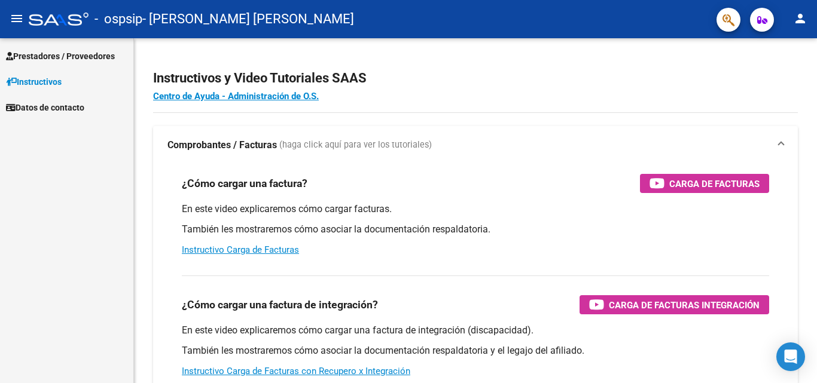
click at [72, 59] on span "Prestadores / Proveedores" at bounding box center [60, 56] width 109 height 13
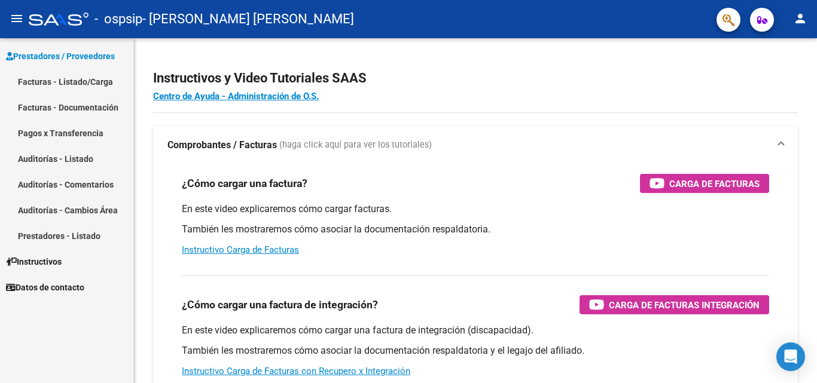
click at [70, 78] on link "Facturas - Listado/Carga" at bounding box center [66, 82] width 133 height 26
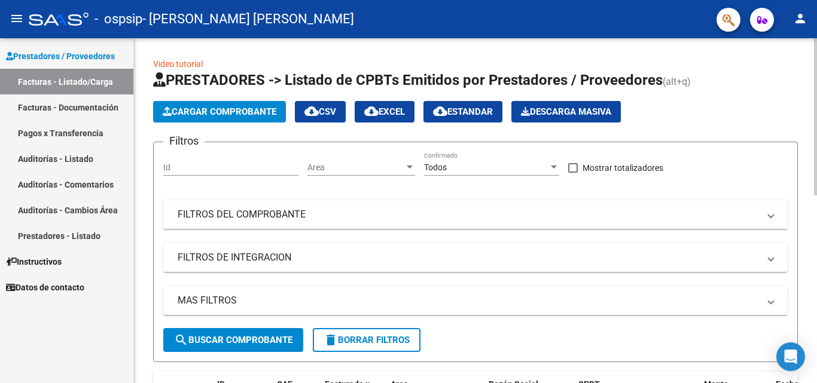
click at [219, 114] on span "Cargar Comprobante" at bounding box center [220, 111] width 114 height 11
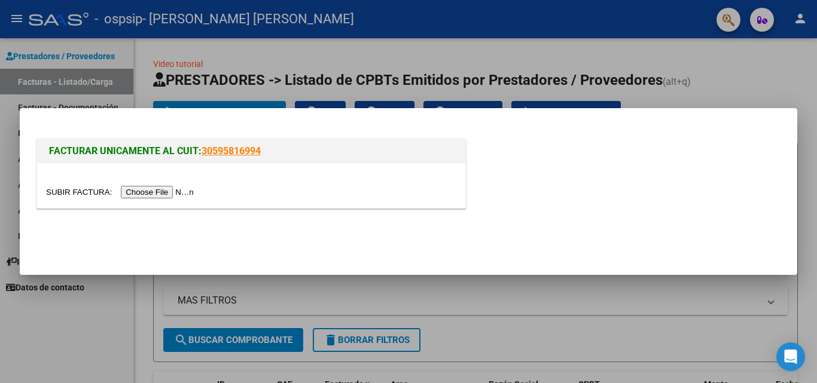
click at [168, 196] on input "file" at bounding box center [121, 192] width 151 height 13
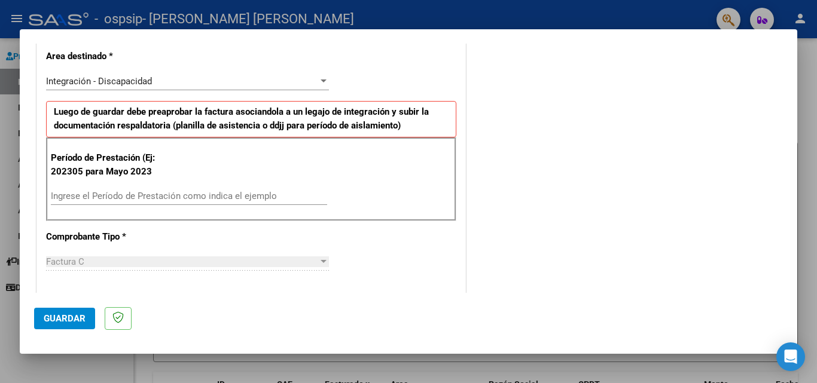
scroll to position [239, 0]
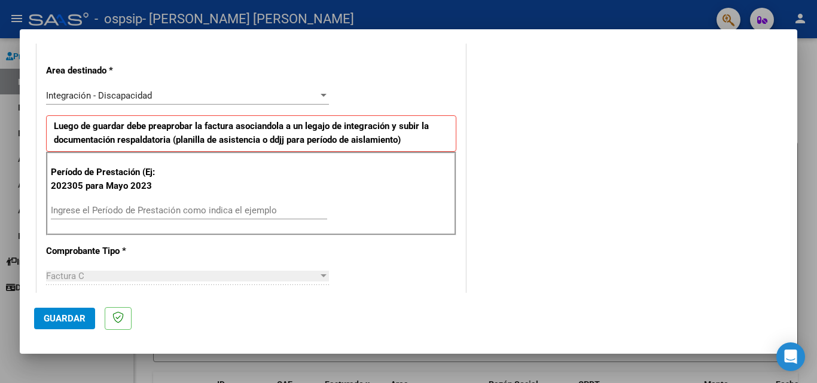
click at [135, 209] on input "Ingrese el Período de Prestación como indica el ejemplo" at bounding box center [189, 210] width 276 height 11
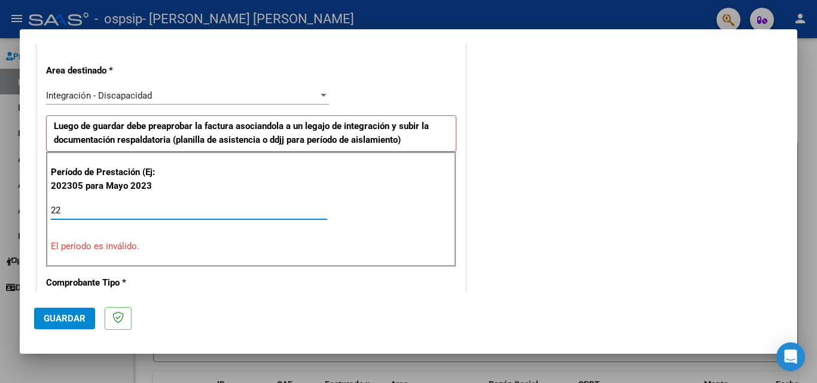
type input "2"
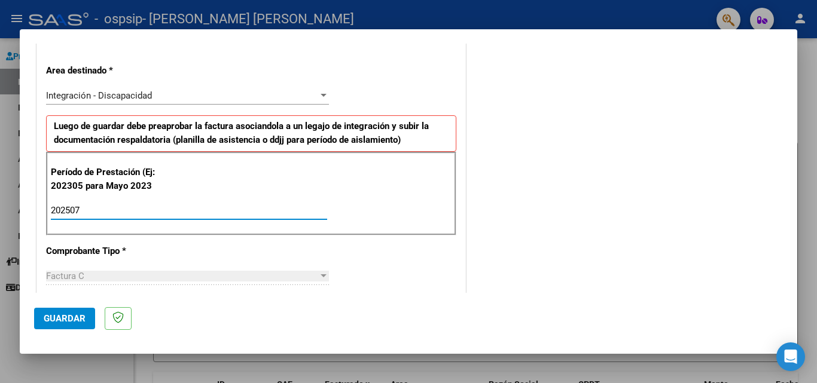
type input "202507"
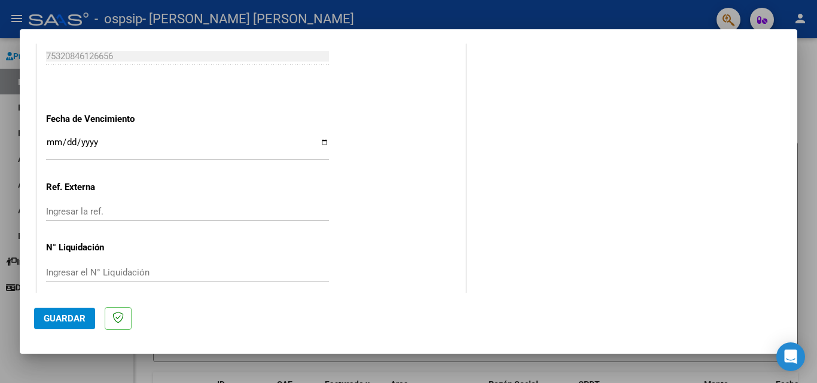
scroll to position [780, 0]
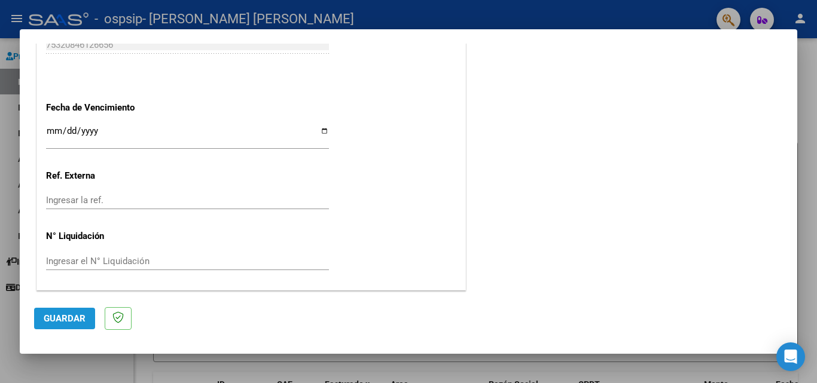
click at [76, 315] on span "Guardar" at bounding box center [65, 318] width 42 height 11
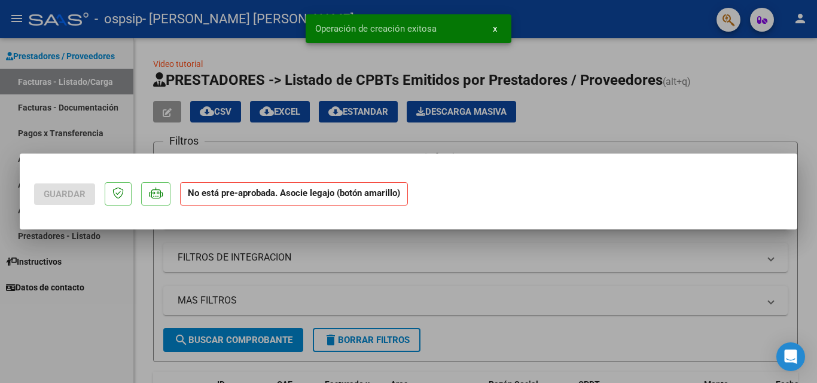
scroll to position [0, 0]
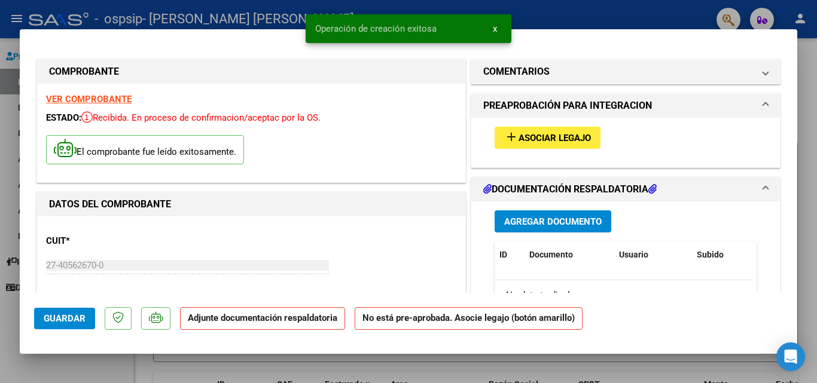
click at [496, 33] on span "x" at bounding box center [495, 28] width 4 height 11
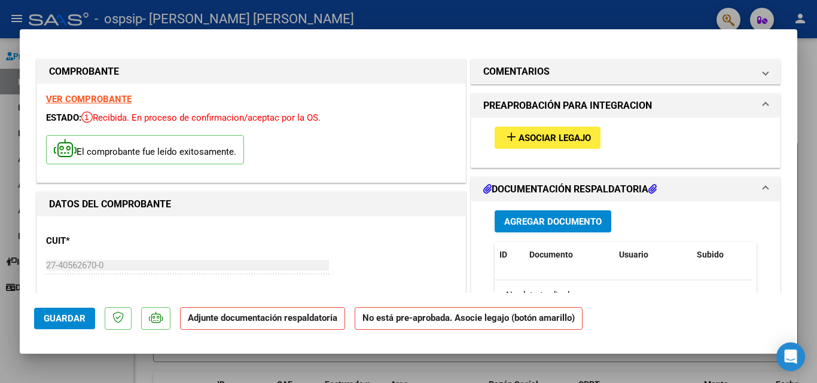
click at [533, 134] on span "Asociar Legajo" at bounding box center [554, 138] width 72 height 11
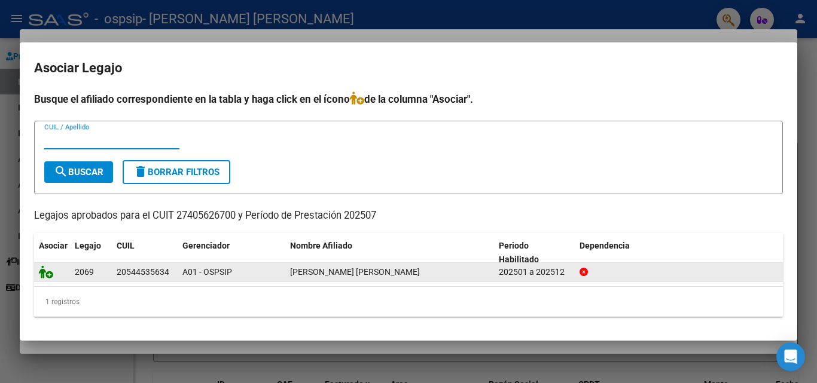
click at [49, 275] on icon at bounding box center [46, 271] width 14 height 13
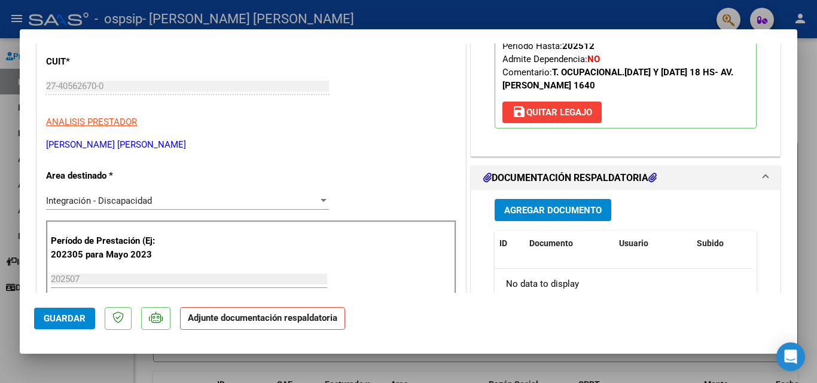
scroll to position [299, 0]
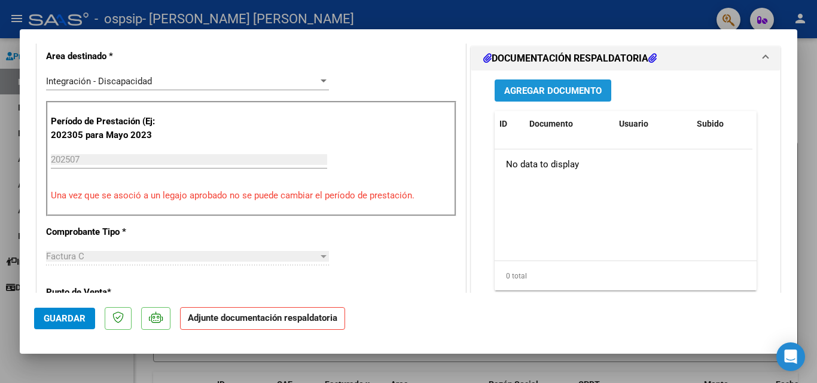
click at [549, 87] on span "Agregar Documento" at bounding box center [552, 91] width 97 height 11
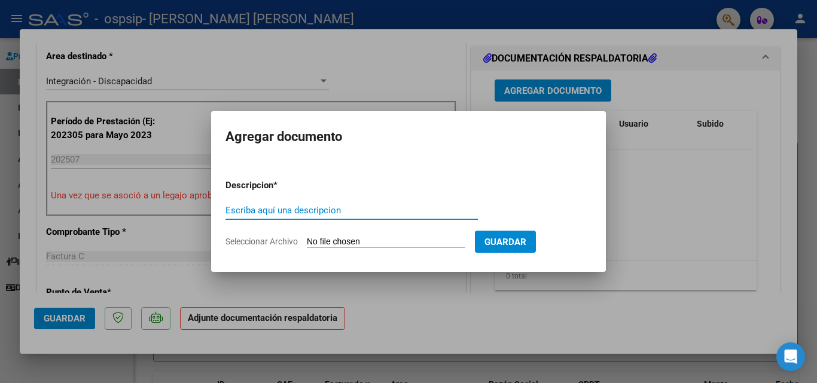
click at [353, 215] on input "Escriba aquí una descripcion" at bounding box center [351, 210] width 252 height 11
type input "asistencia"
click at [346, 244] on input "Seleccionar Archivo" at bounding box center [386, 242] width 158 height 11
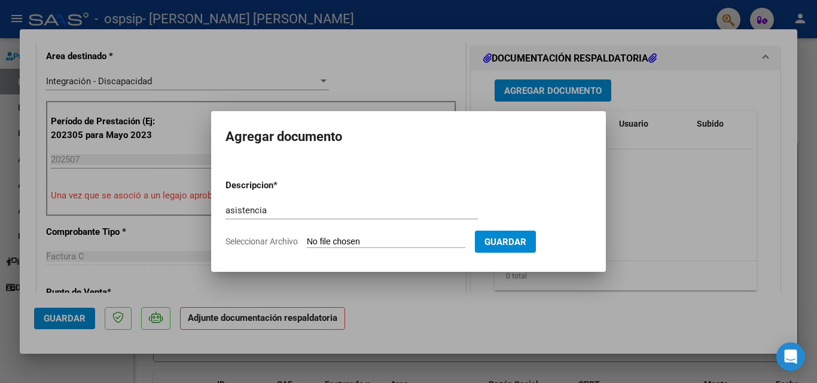
type input "C:\fakepath\asistencia [PERSON_NAME].pdf"
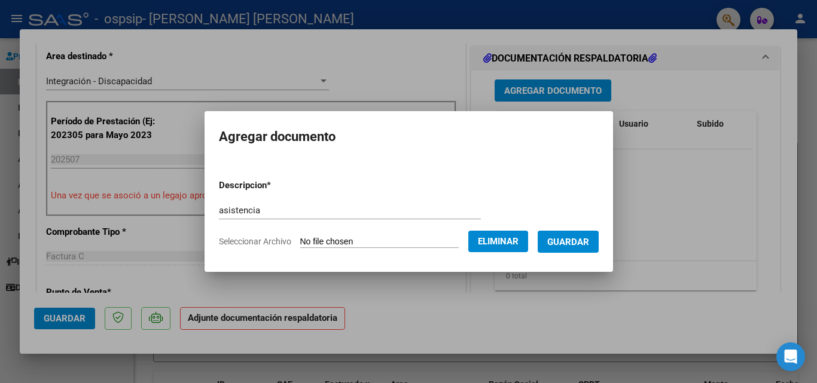
click at [582, 247] on span "Guardar" at bounding box center [568, 242] width 42 height 11
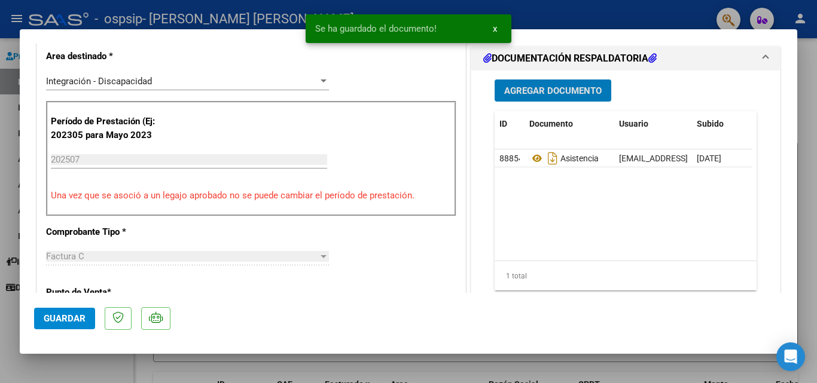
click at [74, 315] on span "Guardar" at bounding box center [65, 318] width 42 height 11
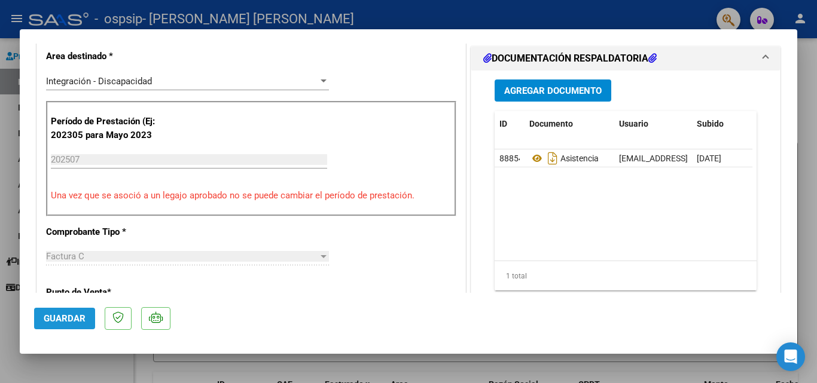
click at [65, 317] on span "Guardar" at bounding box center [65, 318] width 42 height 11
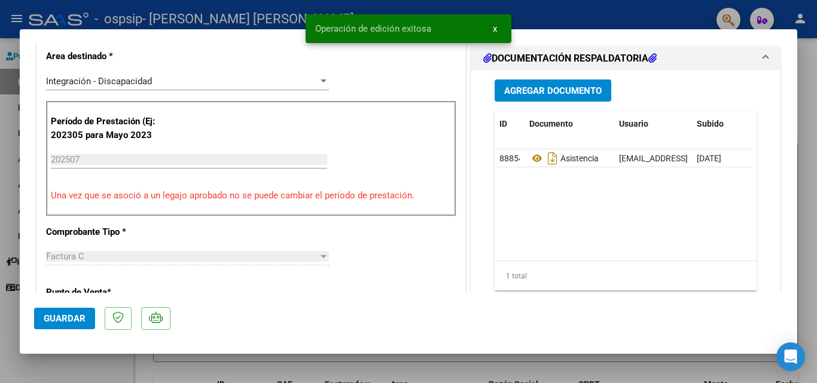
click at [643, 11] on div at bounding box center [408, 191] width 817 height 383
